Goal: Find specific page/section: Find specific page/section

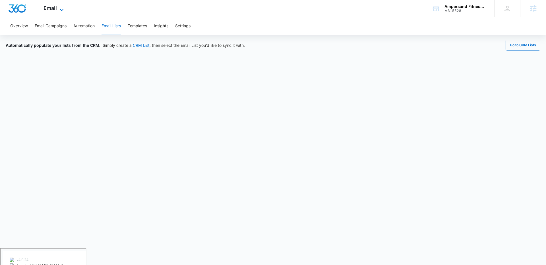
click at [60, 8] on icon at bounding box center [61, 10] width 7 height 7
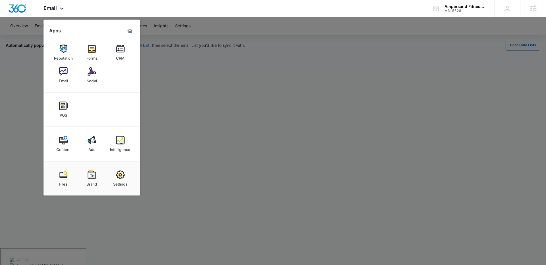
click at [88, 73] on img at bounding box center [92, 71] width 9 height 9
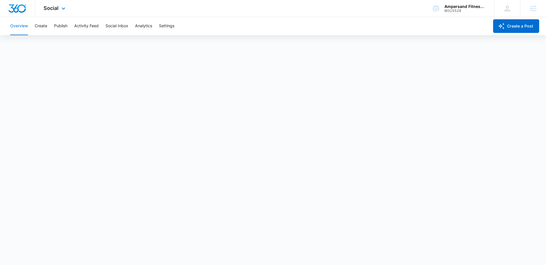
click at [58, 11] on div "Social Apps Reputation Forms CRM Email Social POS Content Ads Intelligence File…" at bounding box center [55, 8] width 40 height 17
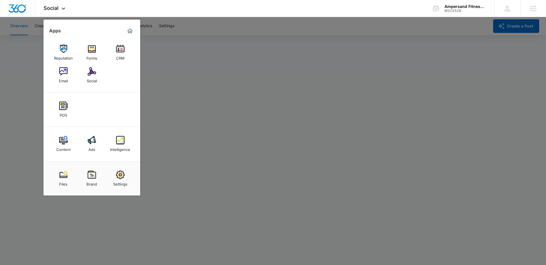
click at [22, 86] on div at bounding box center [273, 132] width 546 height 265
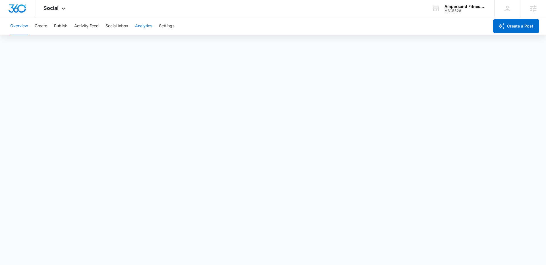
click at [140, 28] on button "Analytics" at bounding box center [143, 26] width 17 height 18
